Goal: Transaction & Acquisition: Purchase product/service

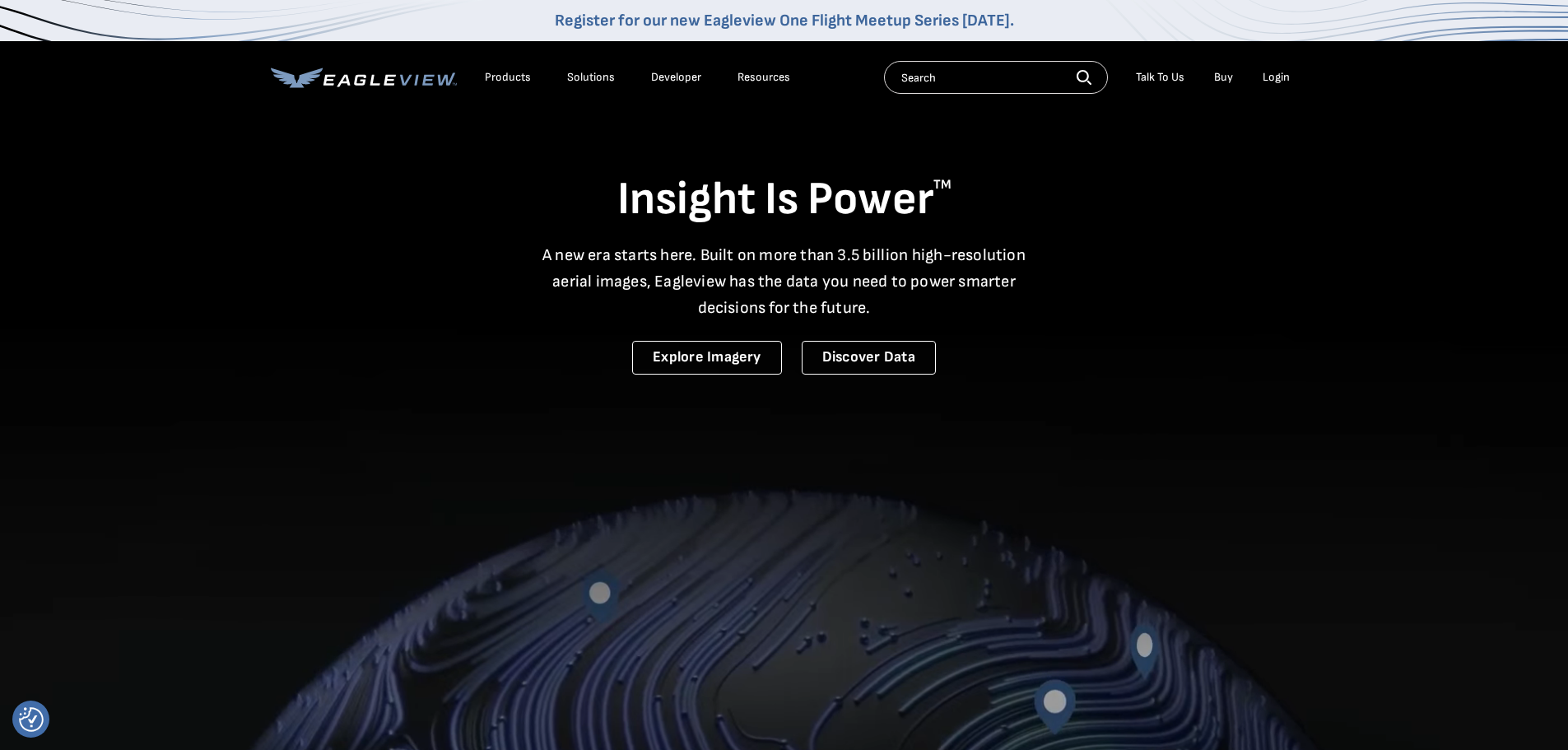
click at [1271, 70] on li "Login" at bounding box center [1276, 78] width 44 height 25
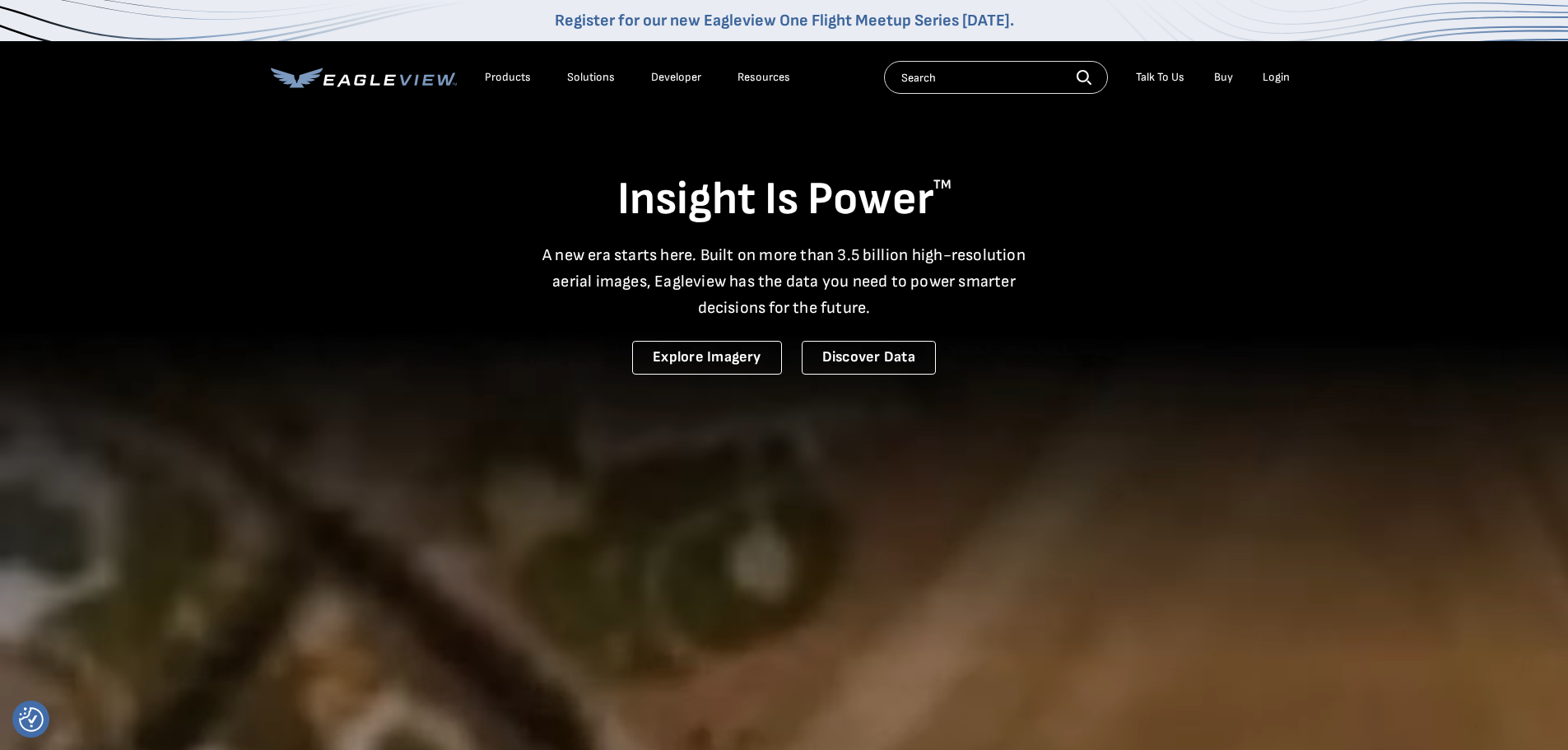
click at [1274, 80] on div "Login" at bounding box center [1276, 78] width 27 height 15
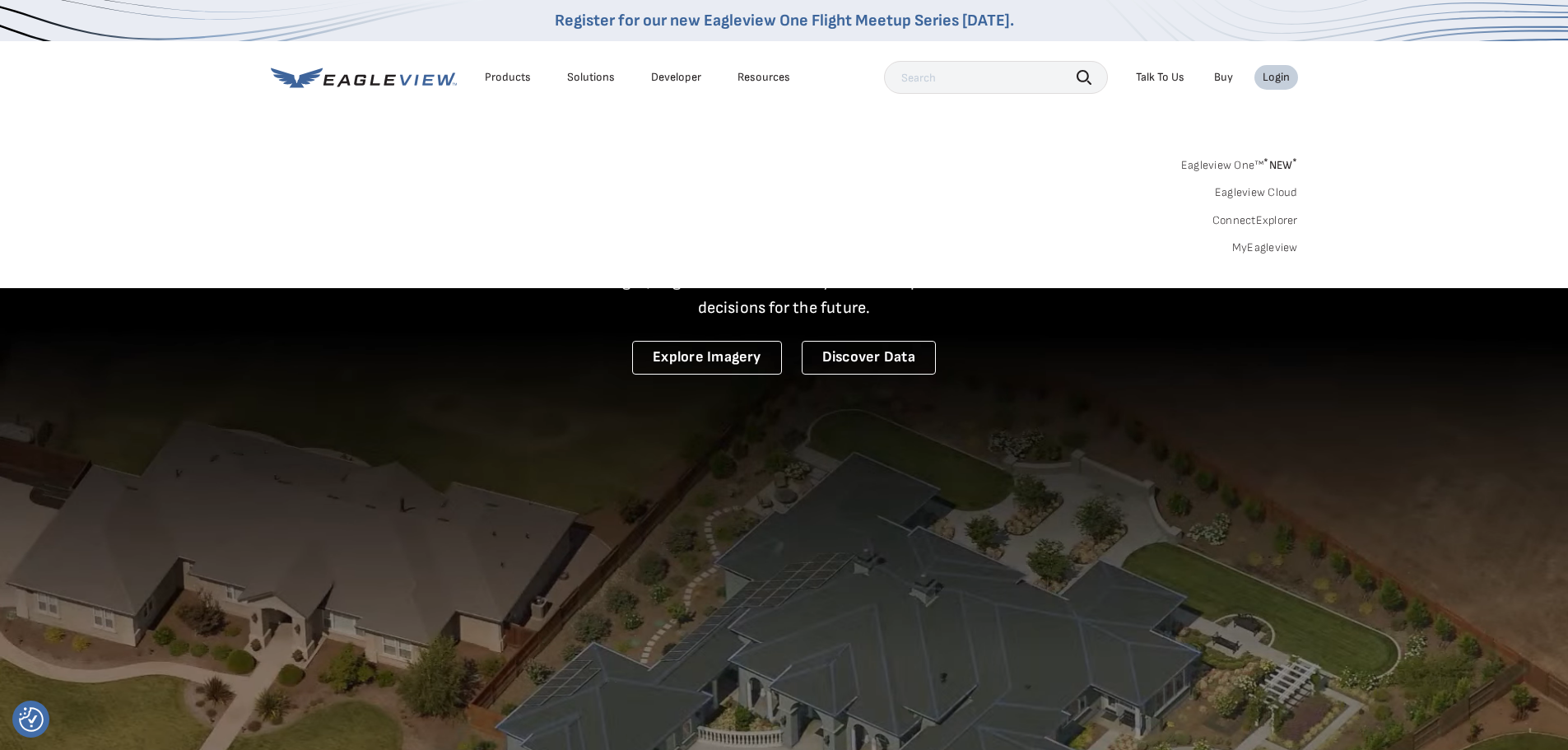
click at [1264, 244] on link "MyEagleview" at bounding box center [1266, 248] width 66 height 15
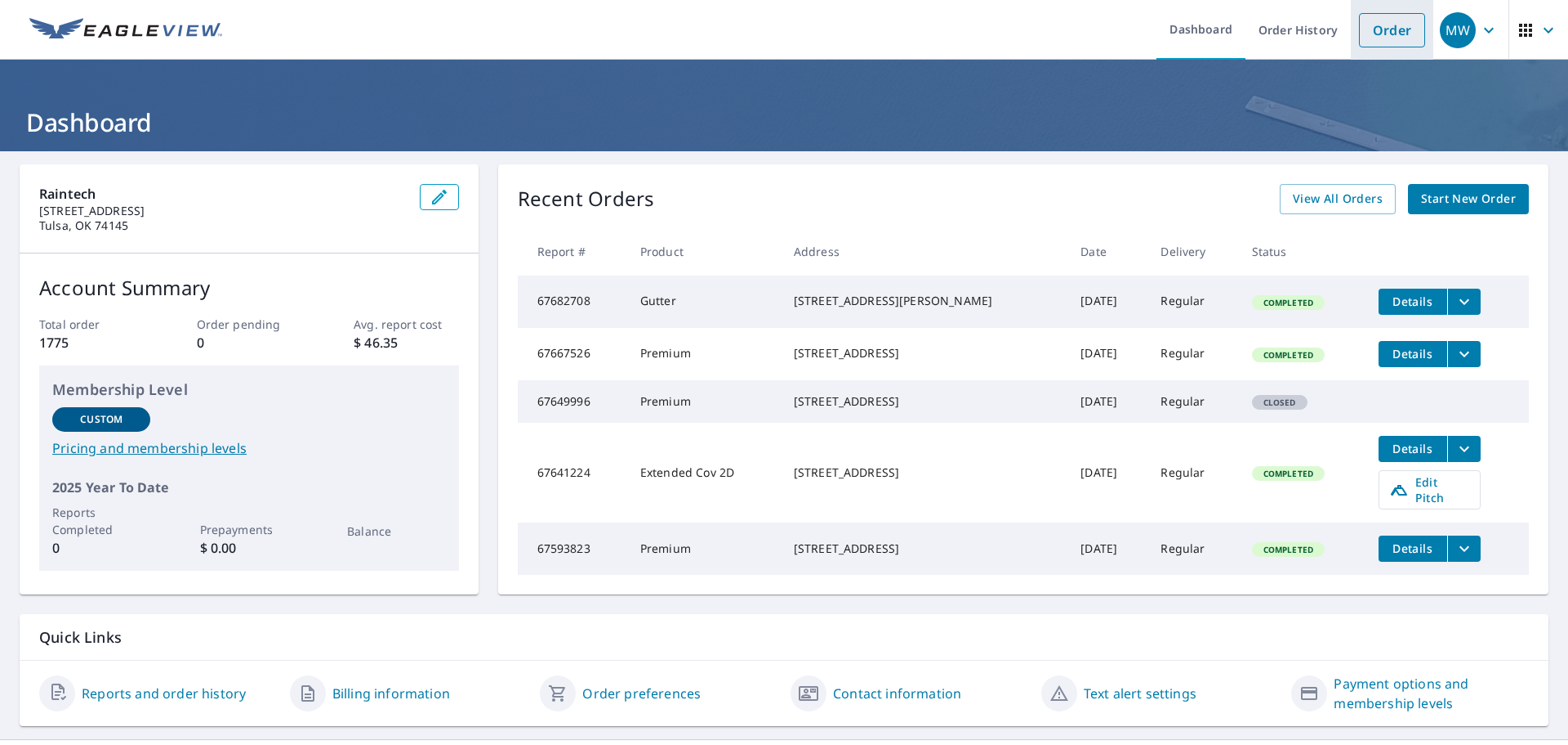
click at [1379, 26] on link "Order" at bounding box center [1392, 30] width 66 height 34
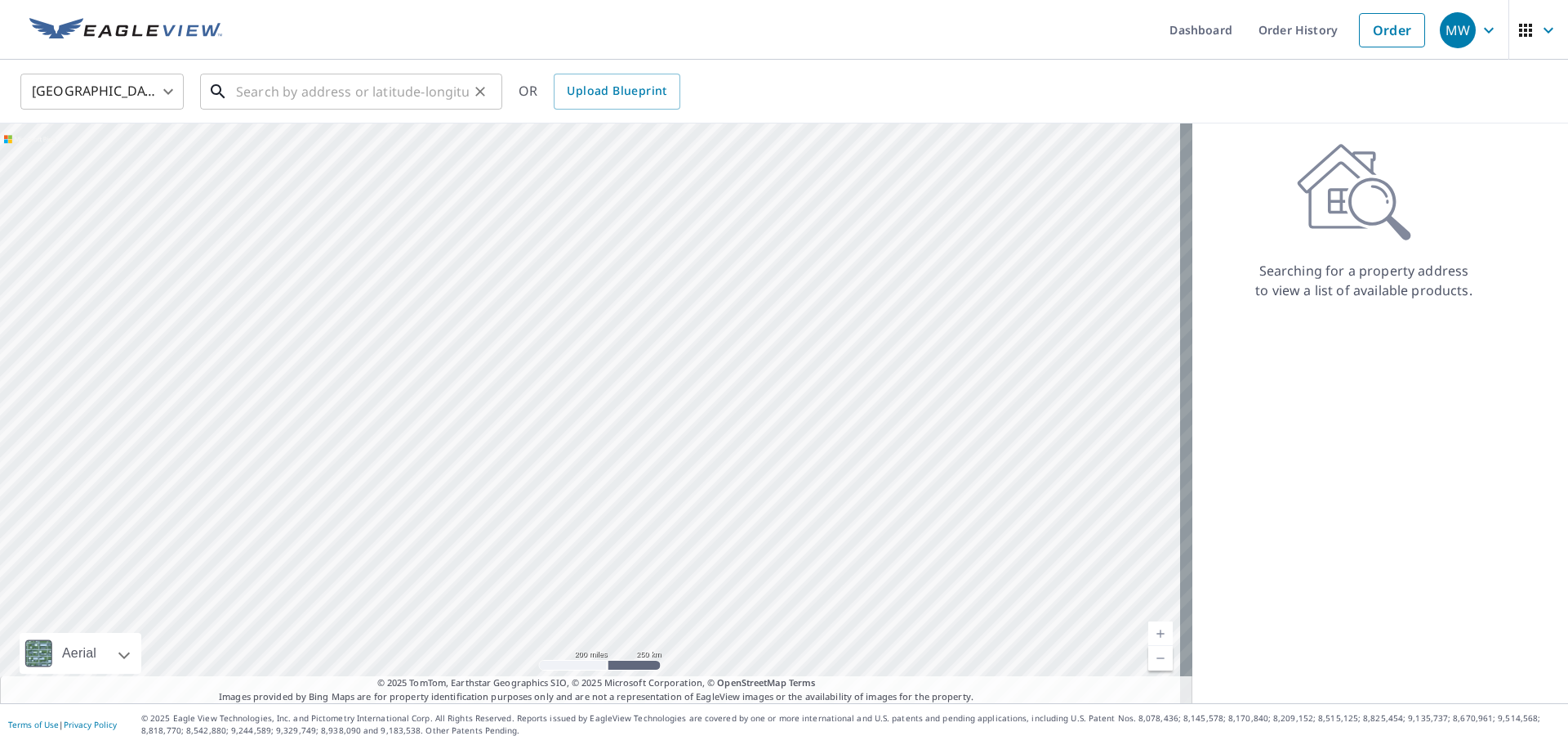
click at [314, 103] on input "text" at bounding box center [353, 91] width 233 height 46
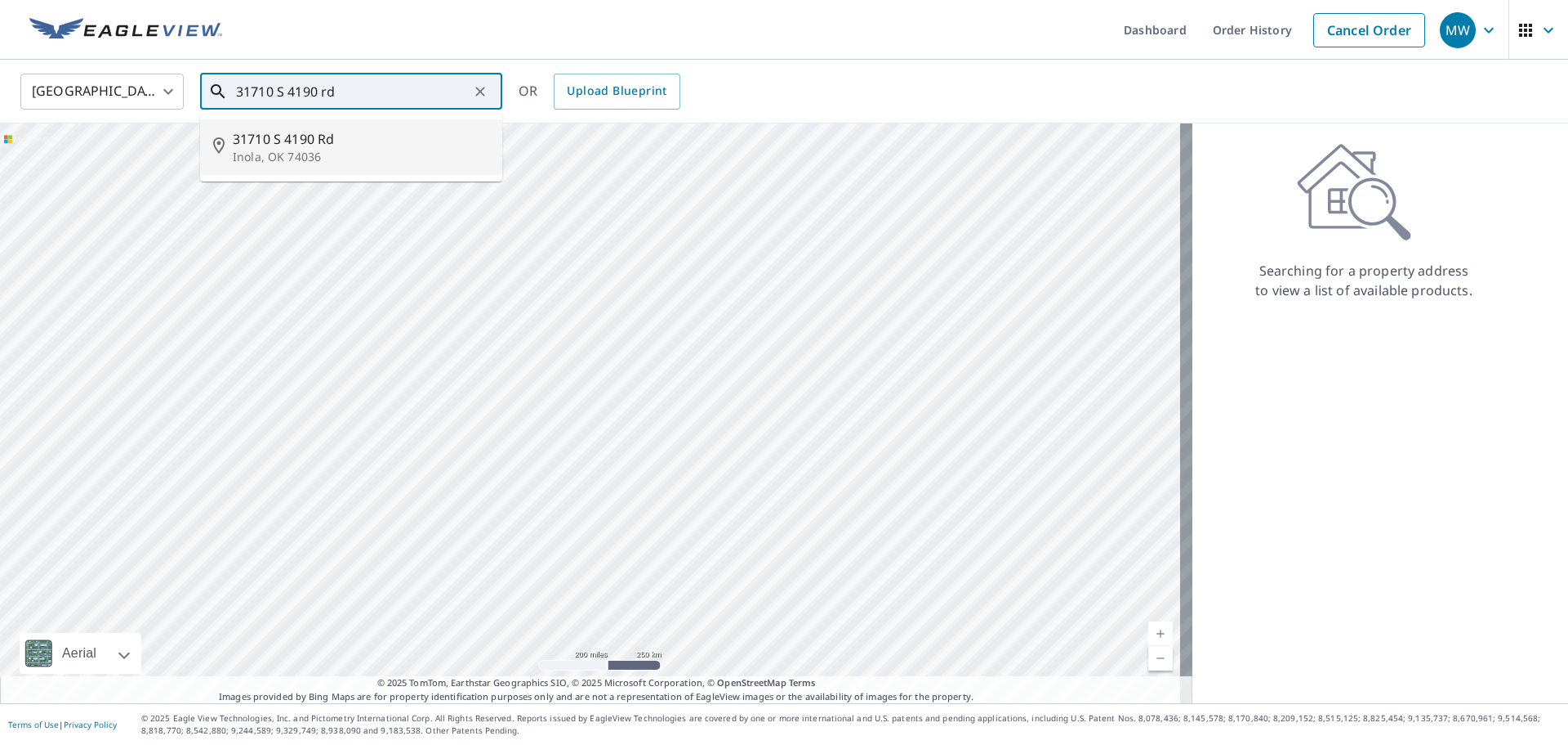
click at [301, 149] on p "Inola, OK 74036" at bounding box center [361, 156] width 257 height 16
type input "[STREET_ADDRESS]"
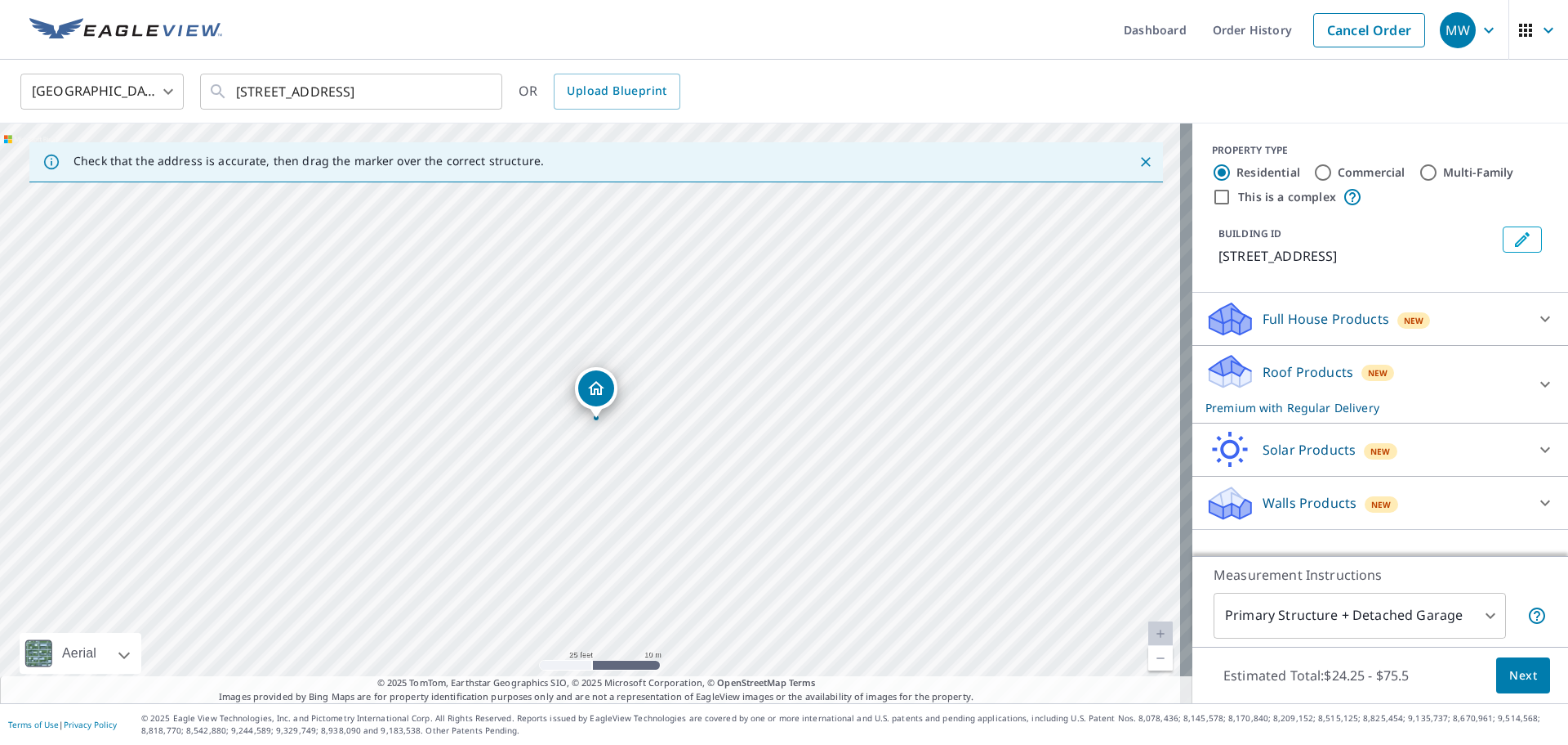
drag, startPoint x: 695, startPoint y: 367, endPoint x: 708, endPoint y: 432, distance: 66.3
click at [708, 432] on div "[STREET_ADDRESS]" at bounding box center [596, 413] width 1192 height 579
drag, startPoint x: 863, startPoint y: 520, endPoint x: 605, endPoint y: 392, distance: 288.0
click at [608, 391] on div "[STREET_ADDRESS]" at bounding box center [596, 413] width 1192 height 579
drag, startPoint x: 463, startPoint y: 309, endPoint x: 726, endPoint y: 402, distance: 279.0
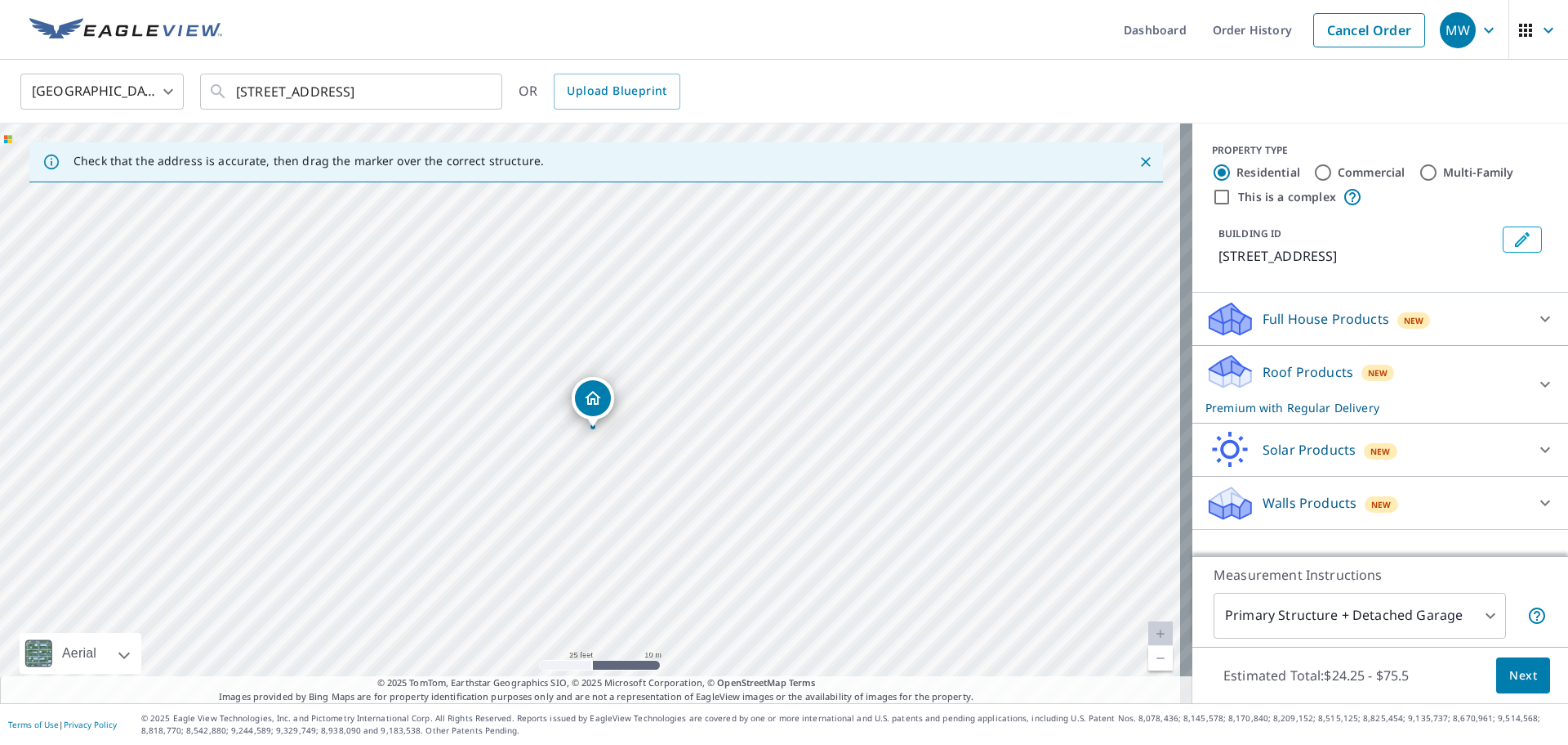
drag, startPoint x: 672, startPoint y: 418, endPoint x: 717, endPoint y: 469, distance: 68.0
click at [681, 468] on div "[STREET_ADDRESS]" at bounding box center [596, 413] width 1192 height 579
click at [1510, 679] on span "Next" at bounding box center [1524, 675] width 28 height 21
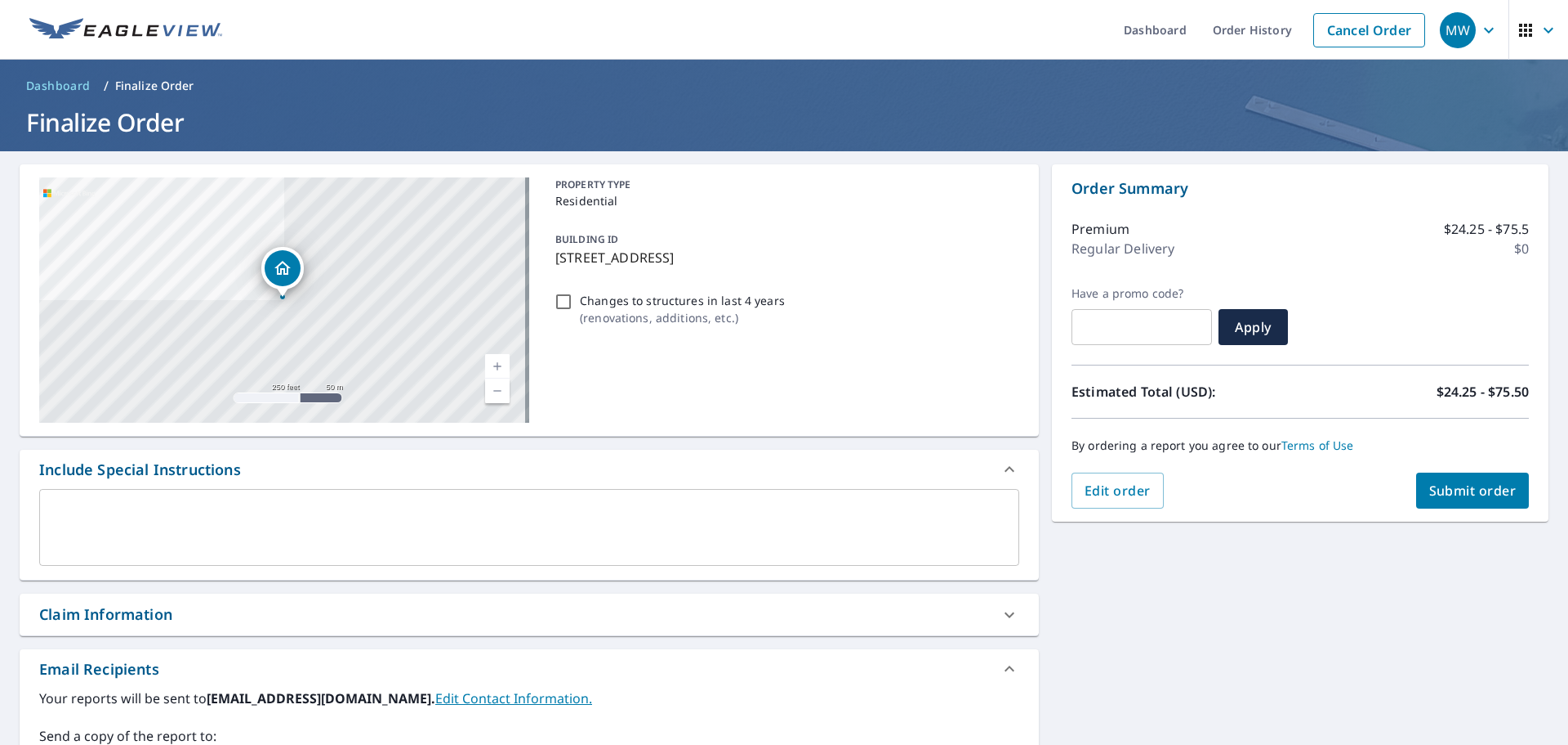
click at [462, 516] on textarea at bounding box center [529, 528] width 957 height 47
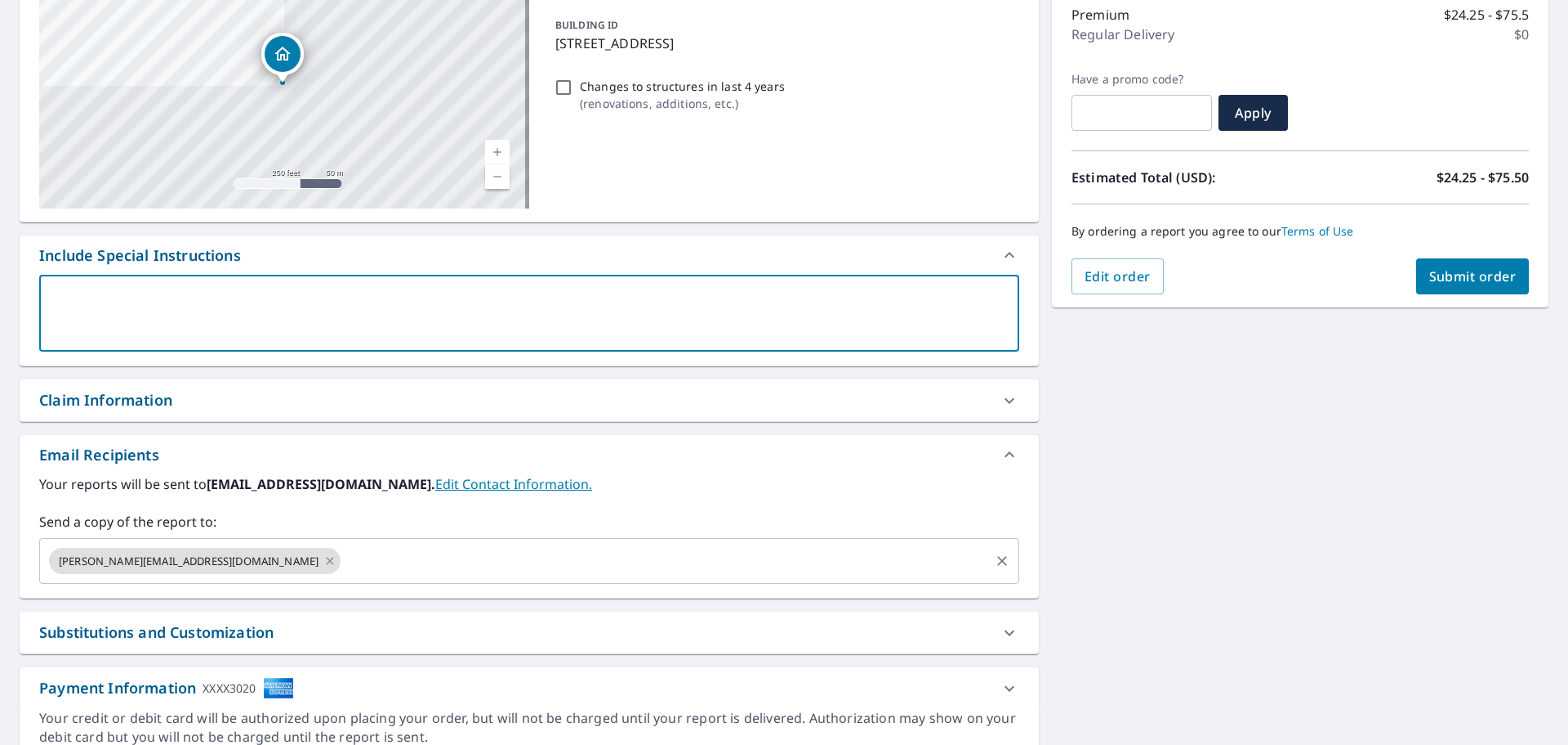
scroll to position [215, 0]
click at [323, 563] on icon at bounding box center [330, 559] width 13 height 18
checkbox input "true"
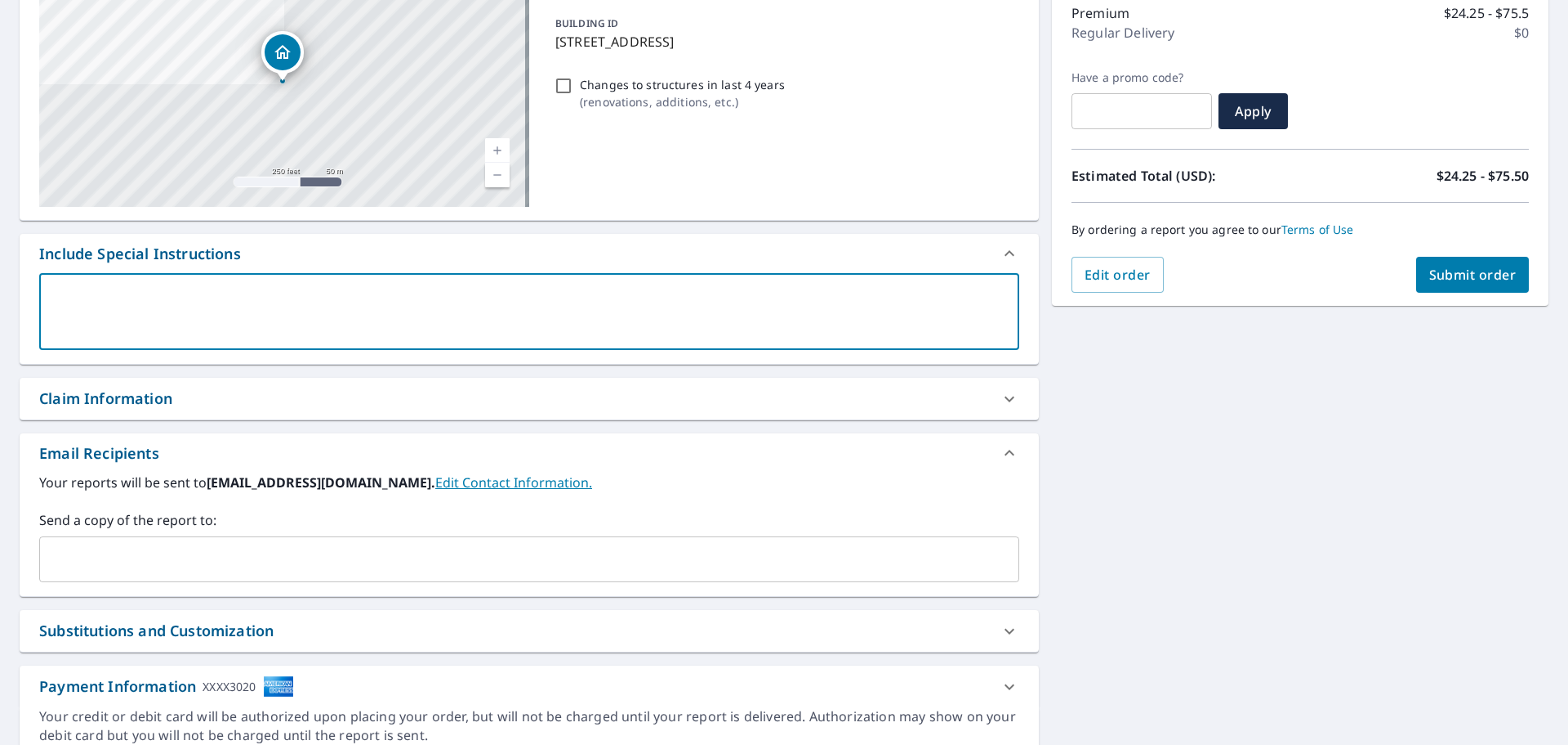
click at [236, 561] on input "text" at bounding box center [517, 559] width 941 height 31
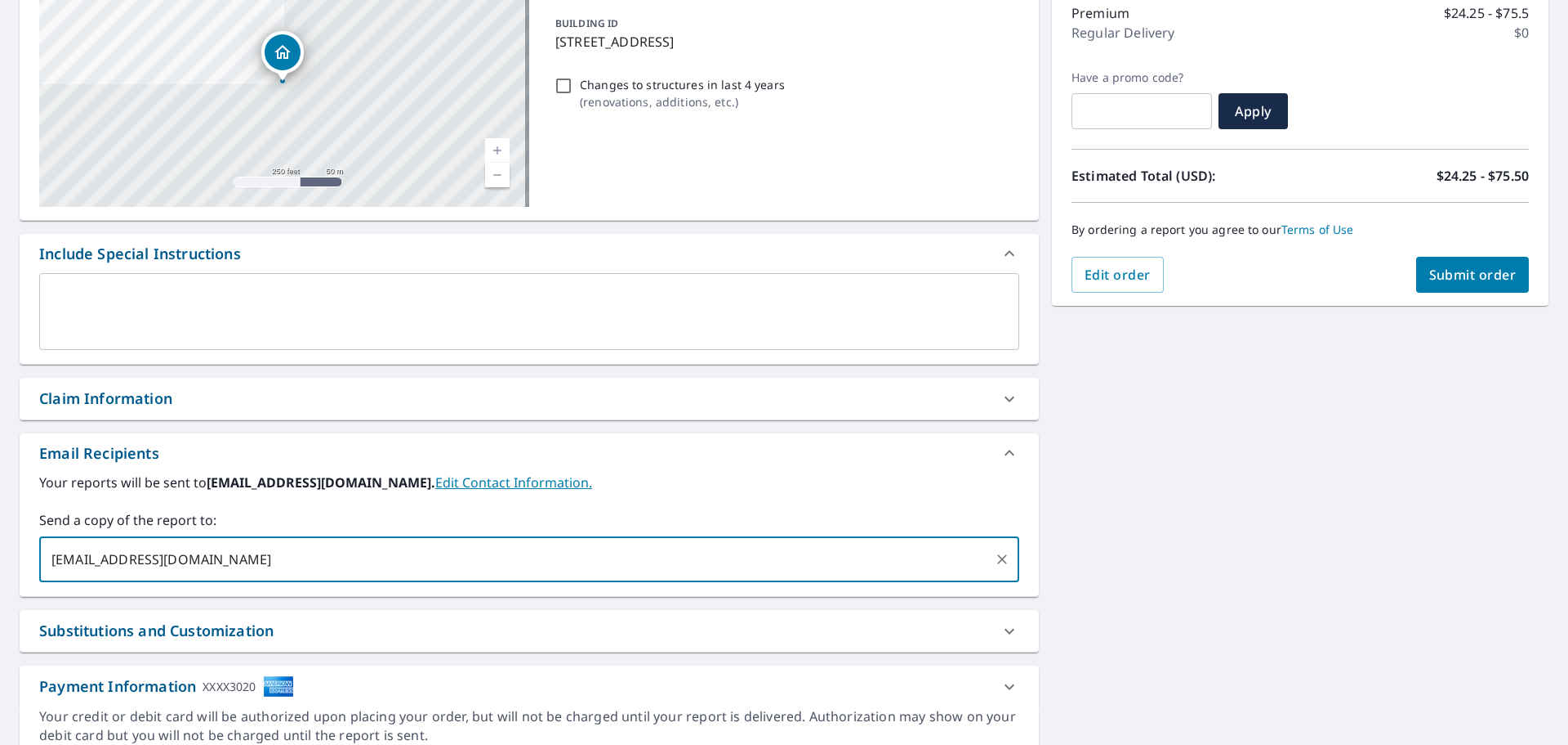
type input "[EMAIL_ADDRESS][DOMAIN_NAME]"
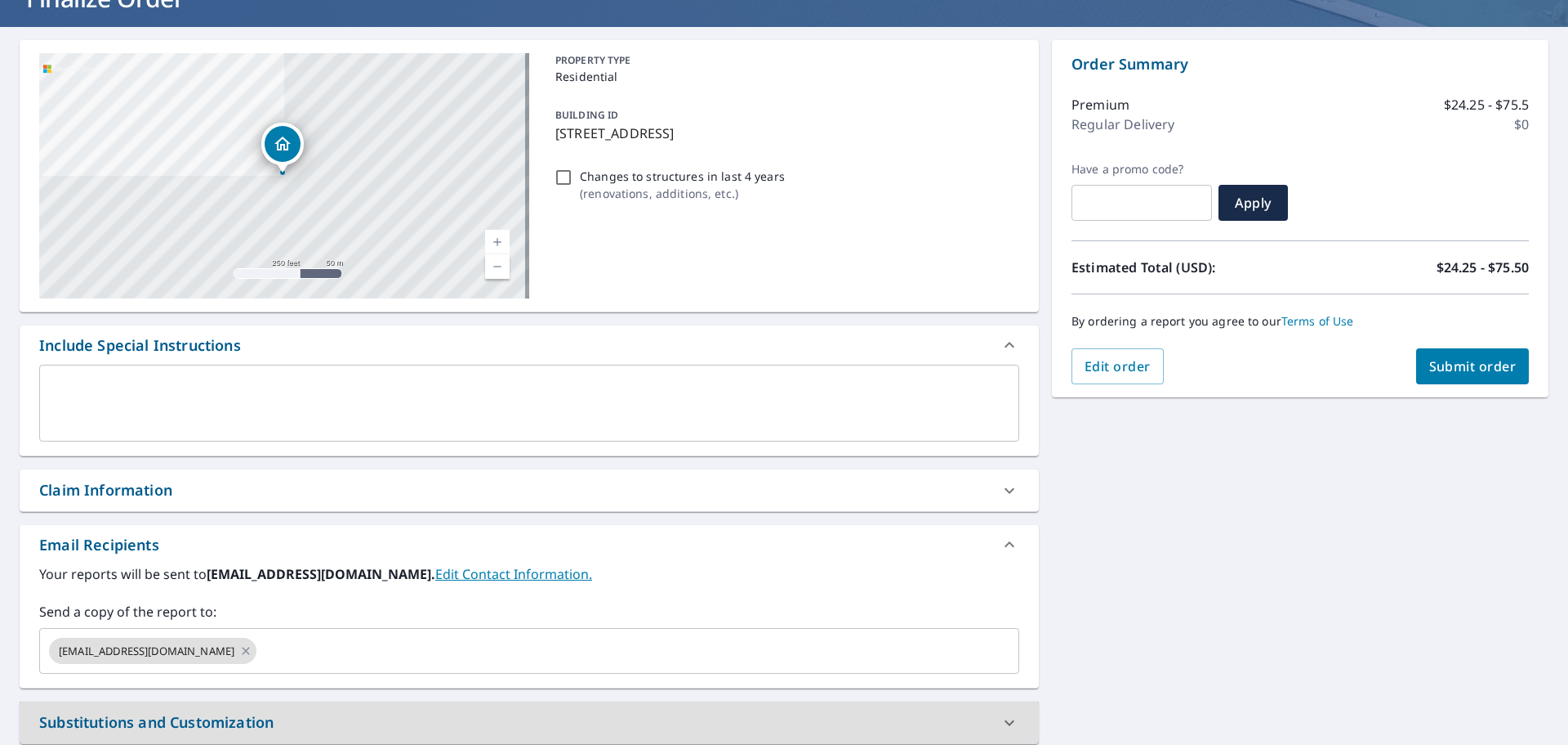
scroll to position [0, 0]
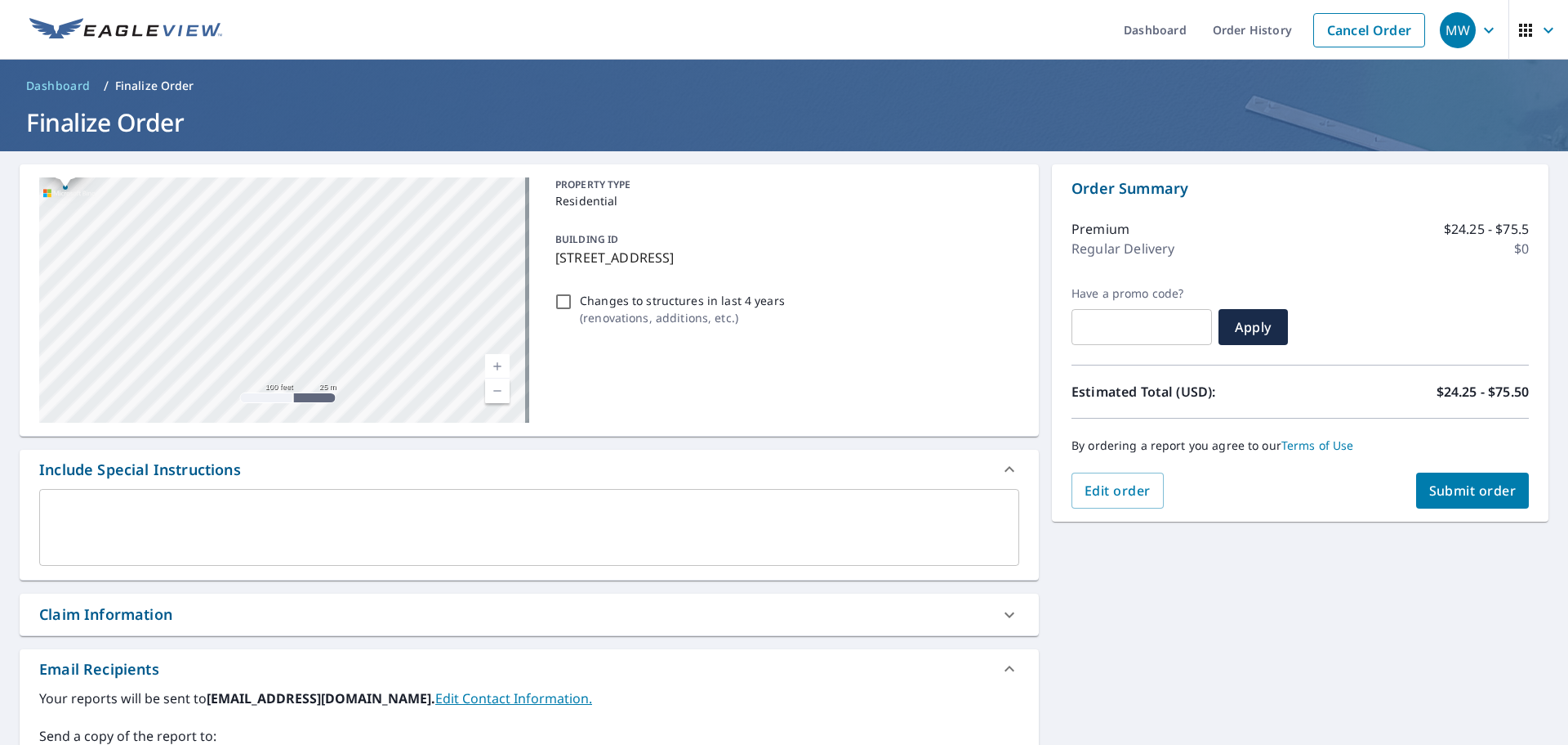
click at [1417, 479] on button "Submit order" at bounding box center [1473, 490] width 114 height 36
checkbox input "true"
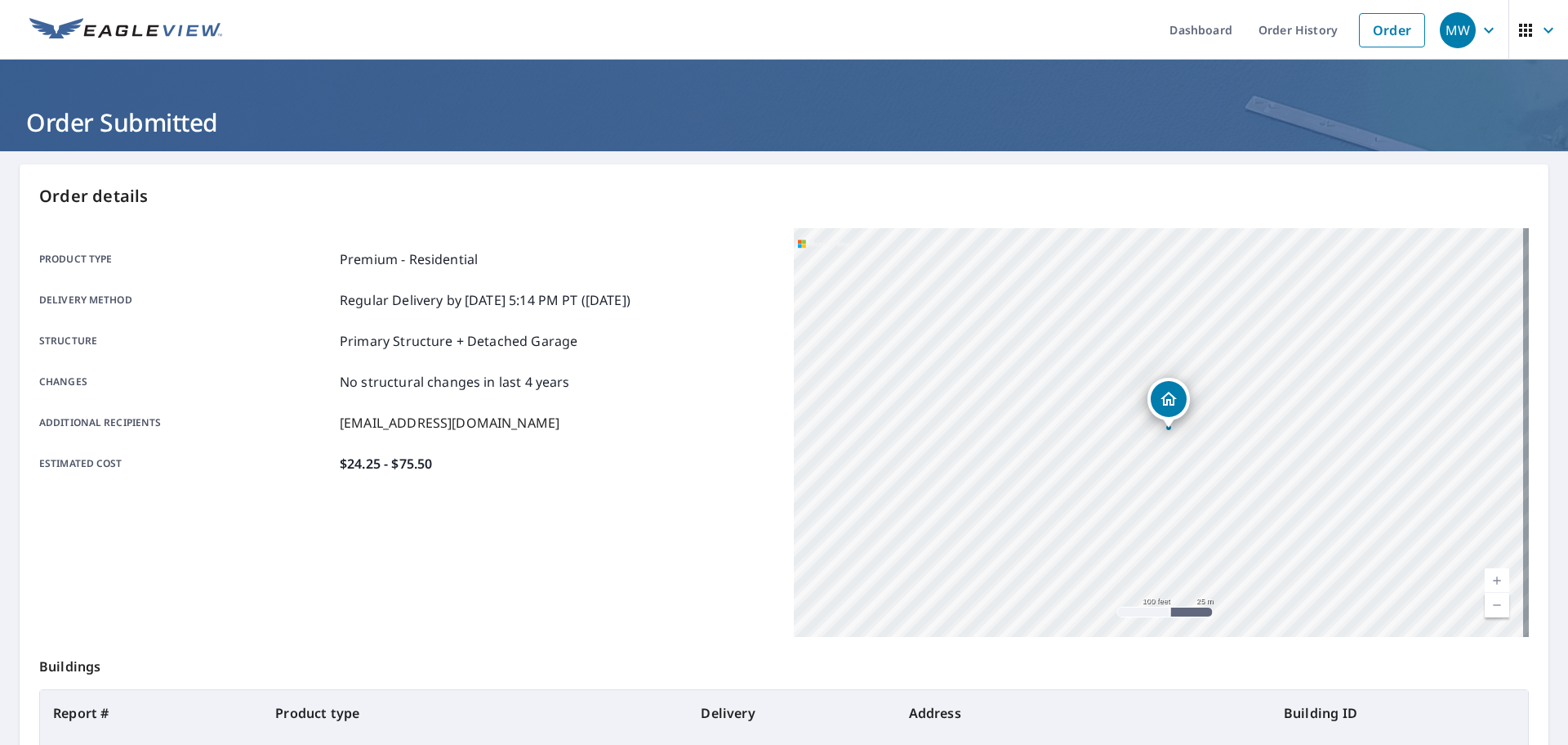
drag, startPoint x: 1368, startPoint y: 425, endPoint x: 976, endPoint y: 456, distance: 393.2
click at [973, 455] on div "[STREET_ADDRESS]" at bounding box center [1162, 432] width 735 height 408
drag, startPoint x: 1096, startPoint y: 471, endPoint x: 1019, endPoint y: 534, distance: 99.5
click at [1019, 534] on div "[STREET_ADDRESS]" at bounding box center [1162, 432] width 735 height 408
drag, startPoint x: 1104, startPoint y: 433, endPoint x: 1090, endPoint y: 482, distance: 51.0
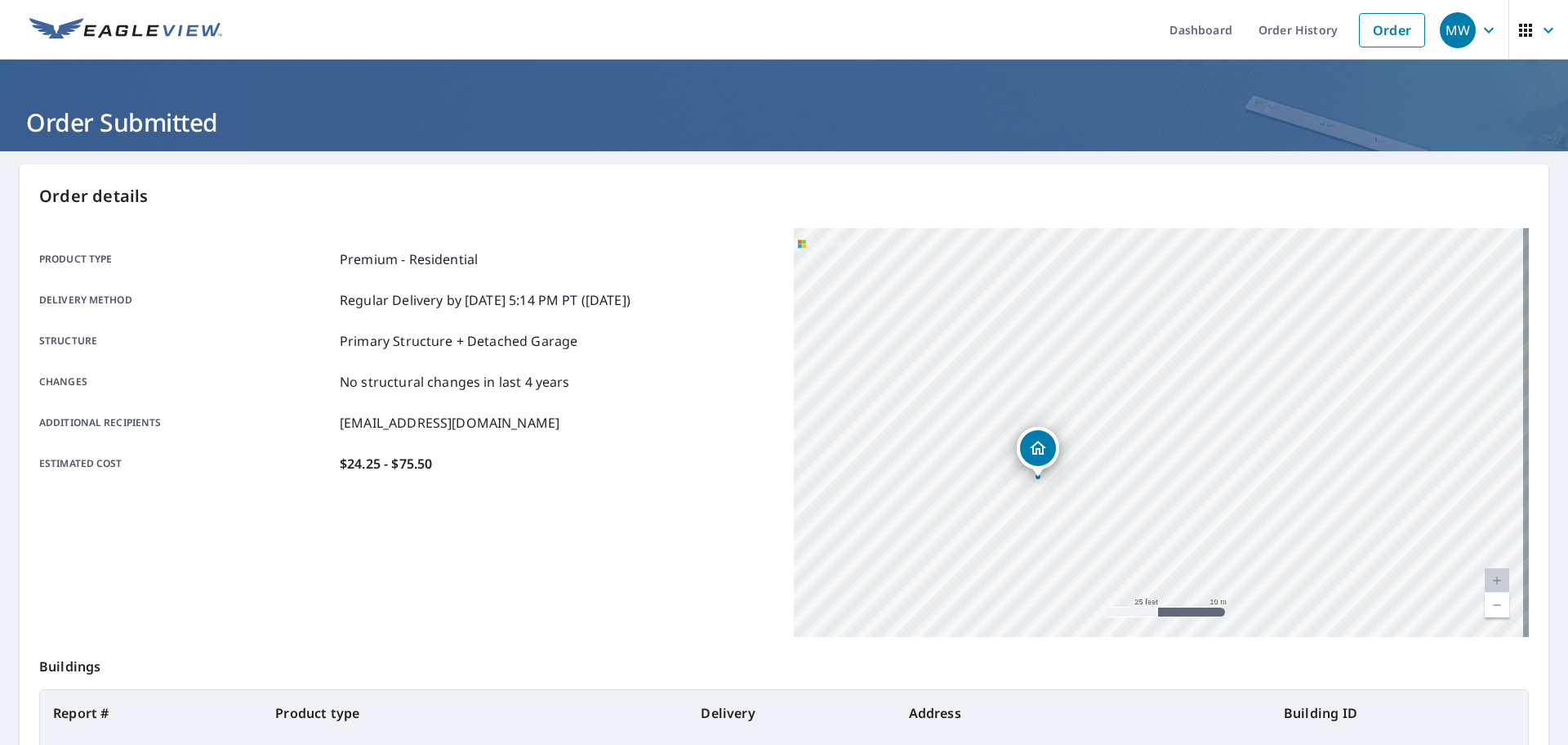
click at [1090, 482] on div "[STREET_ADDRESS]" at bounding box center [1162, 432] width 735 height 408
